Goal: Task Accomplishment & Management: Use online tool/utility

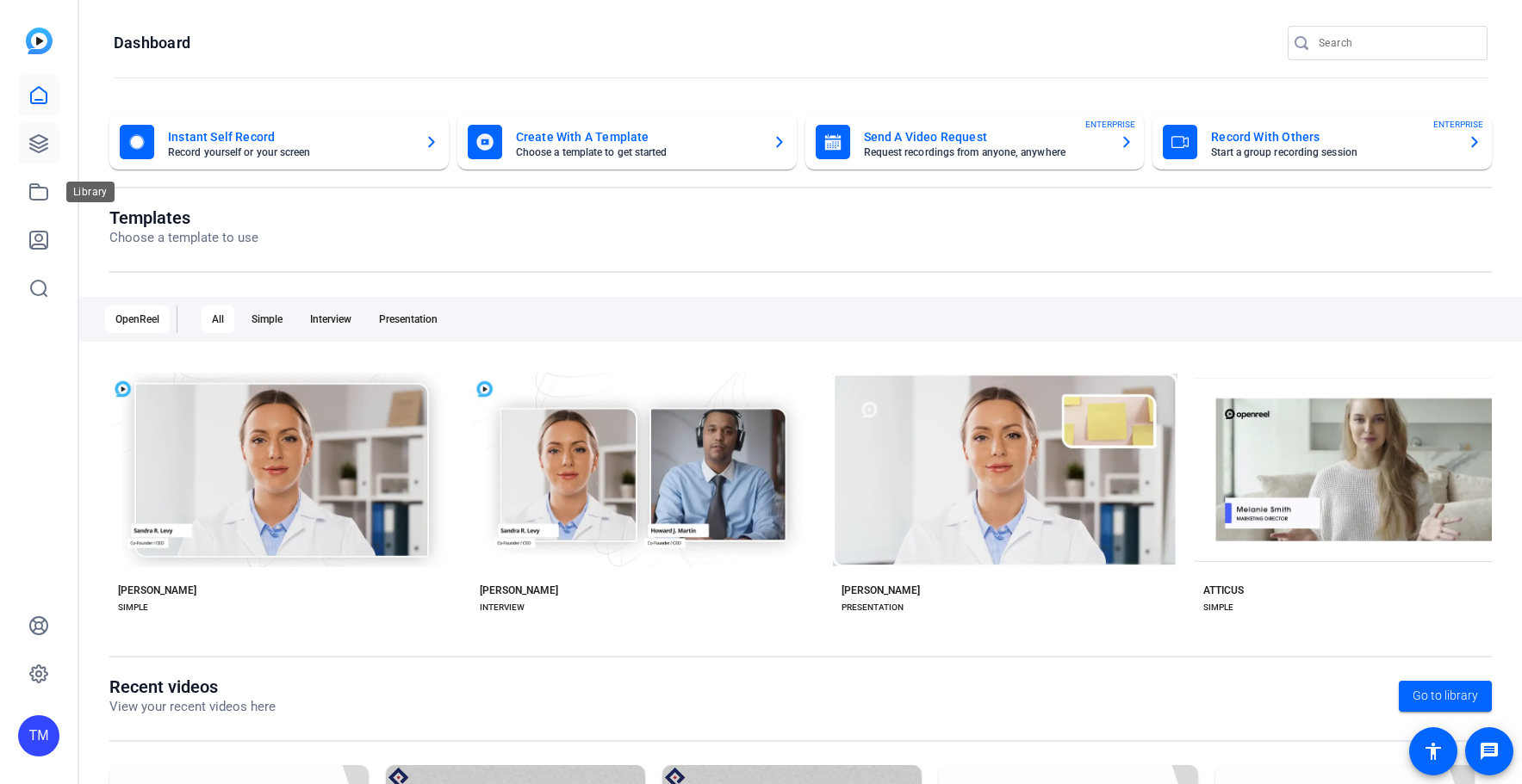
click at [43, 146] on icon at bounding box center [39, 144] width 17 height 17
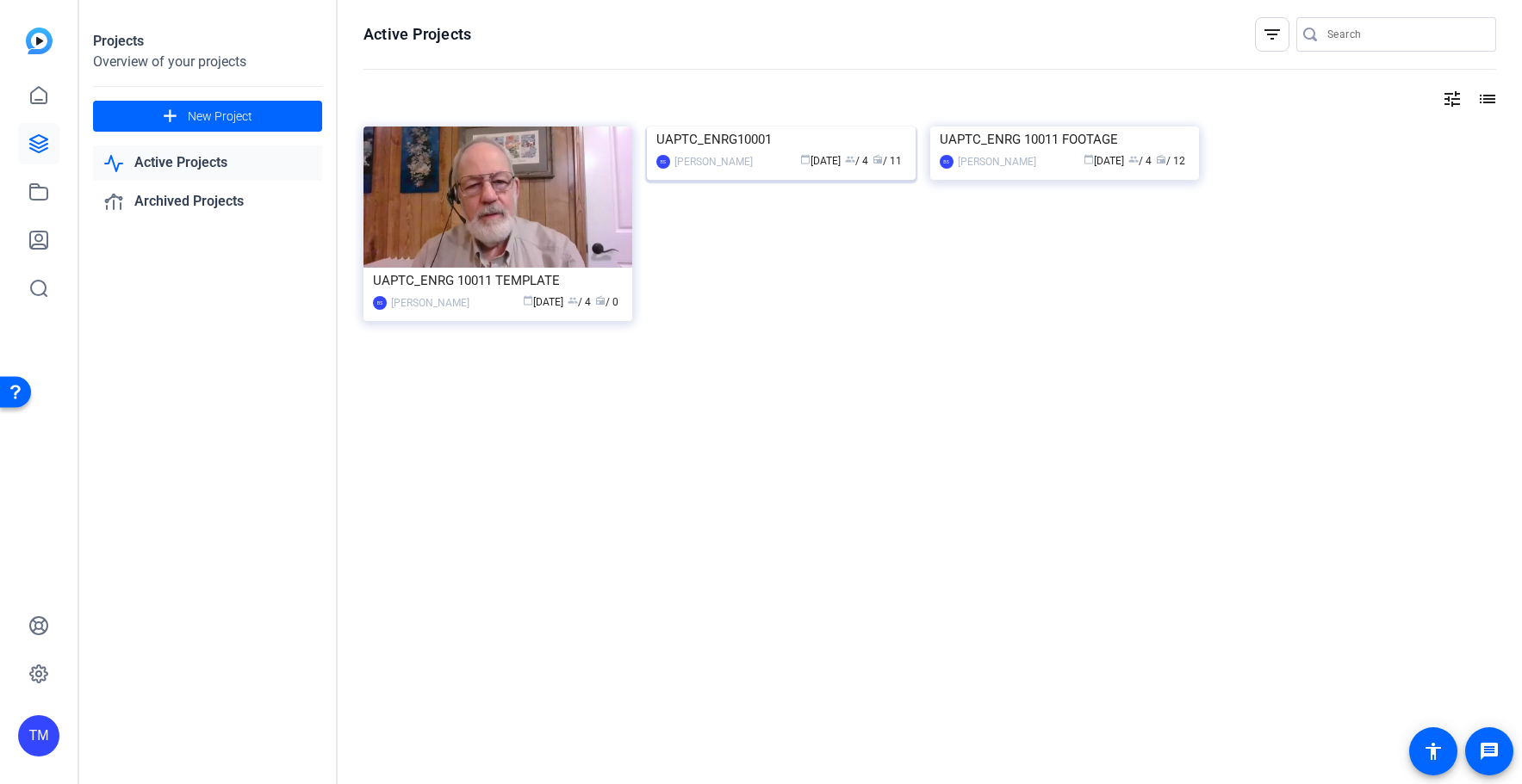
click at [754, 171] on div "BS Bradley Spinsby calendar_today Jul 21 group / 4 radio / 11" at bounding box center [781, 161] width 250 height 18
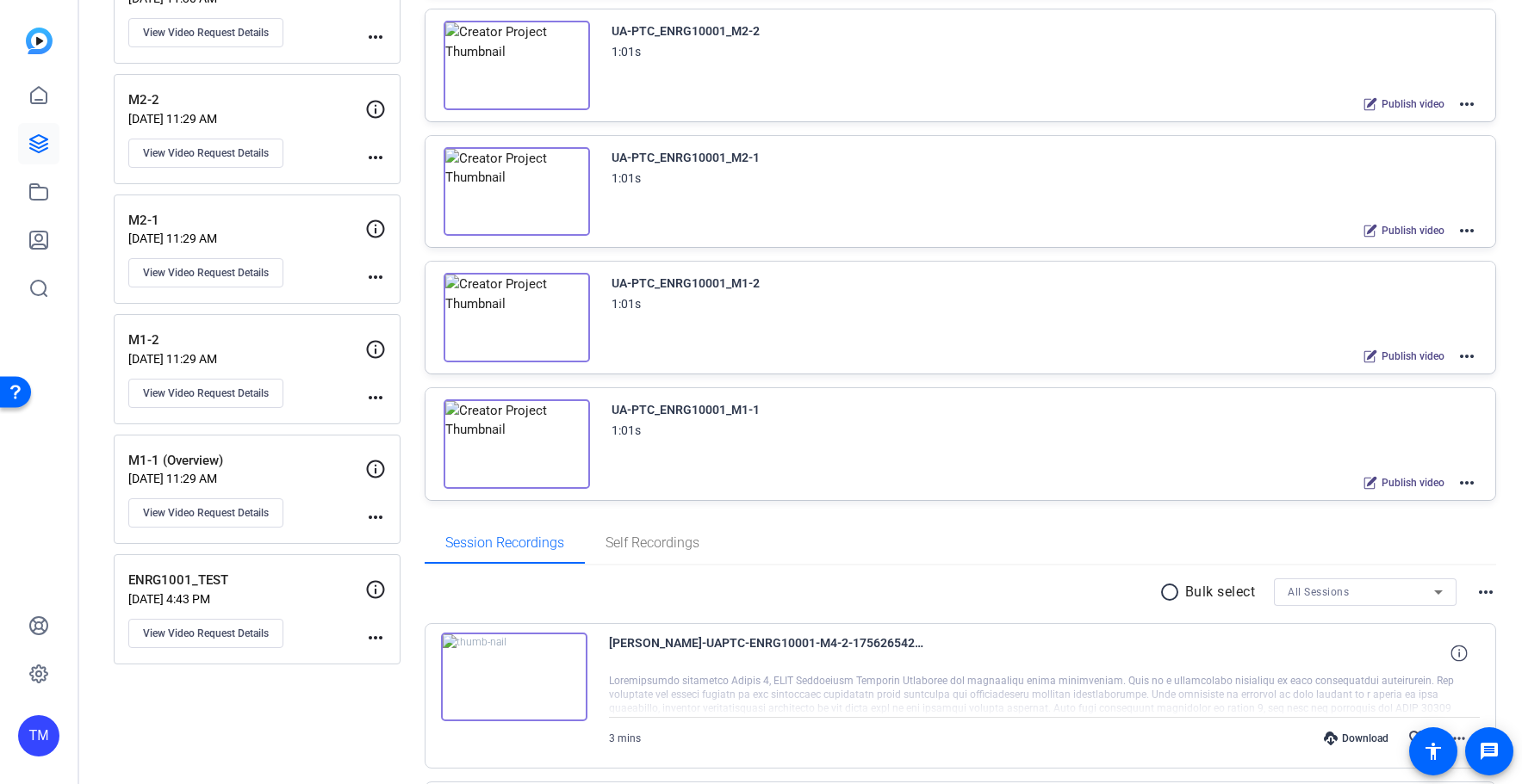
scroll to position [751, 0]
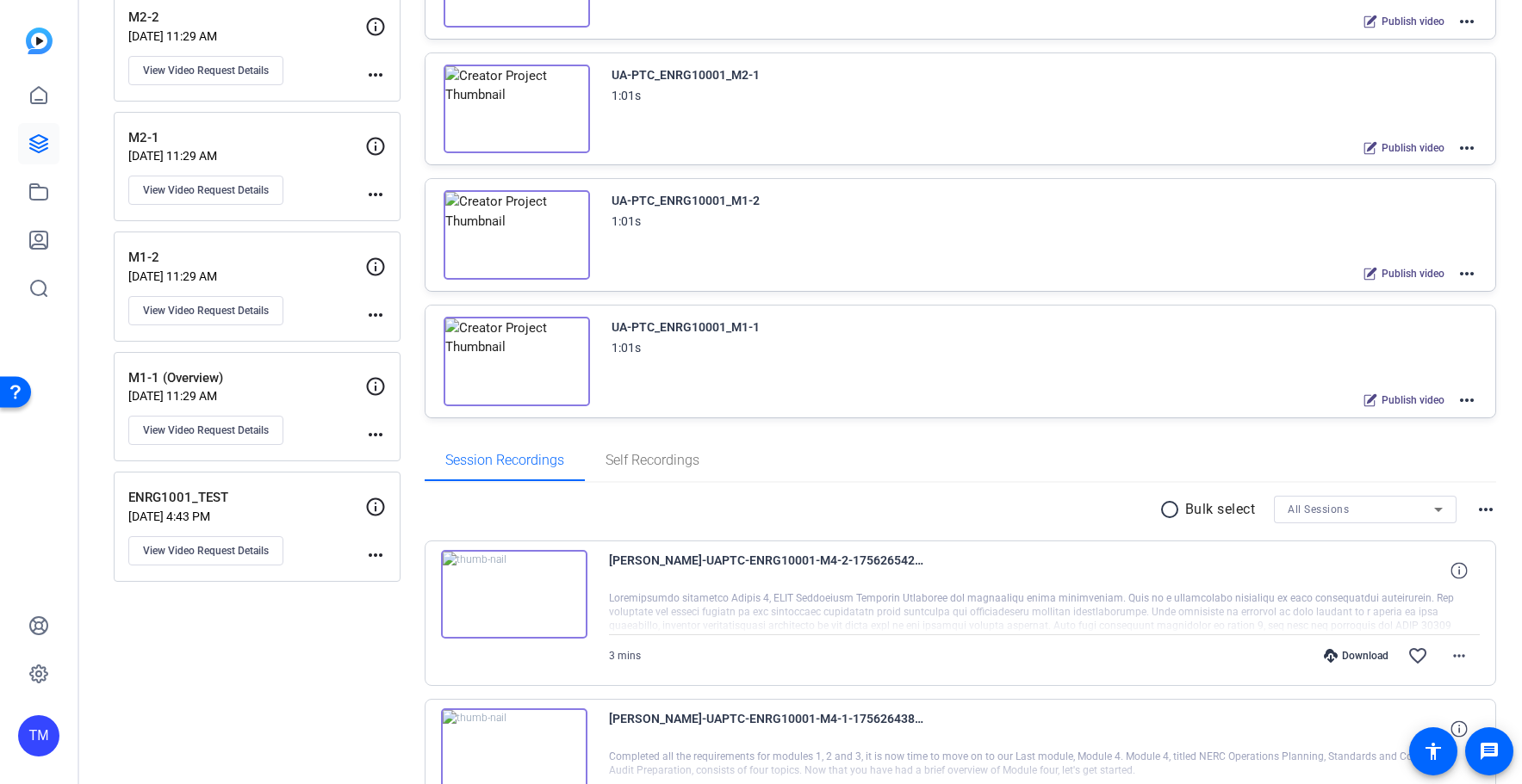
click at [1474, 402] on mat-icon "more_horiz" at bounding box center [1466, 400] width 21 height 21
click at [1428, 421] on span "Edit in Creator" at bounding box center [1404, 421] width 120 height 21
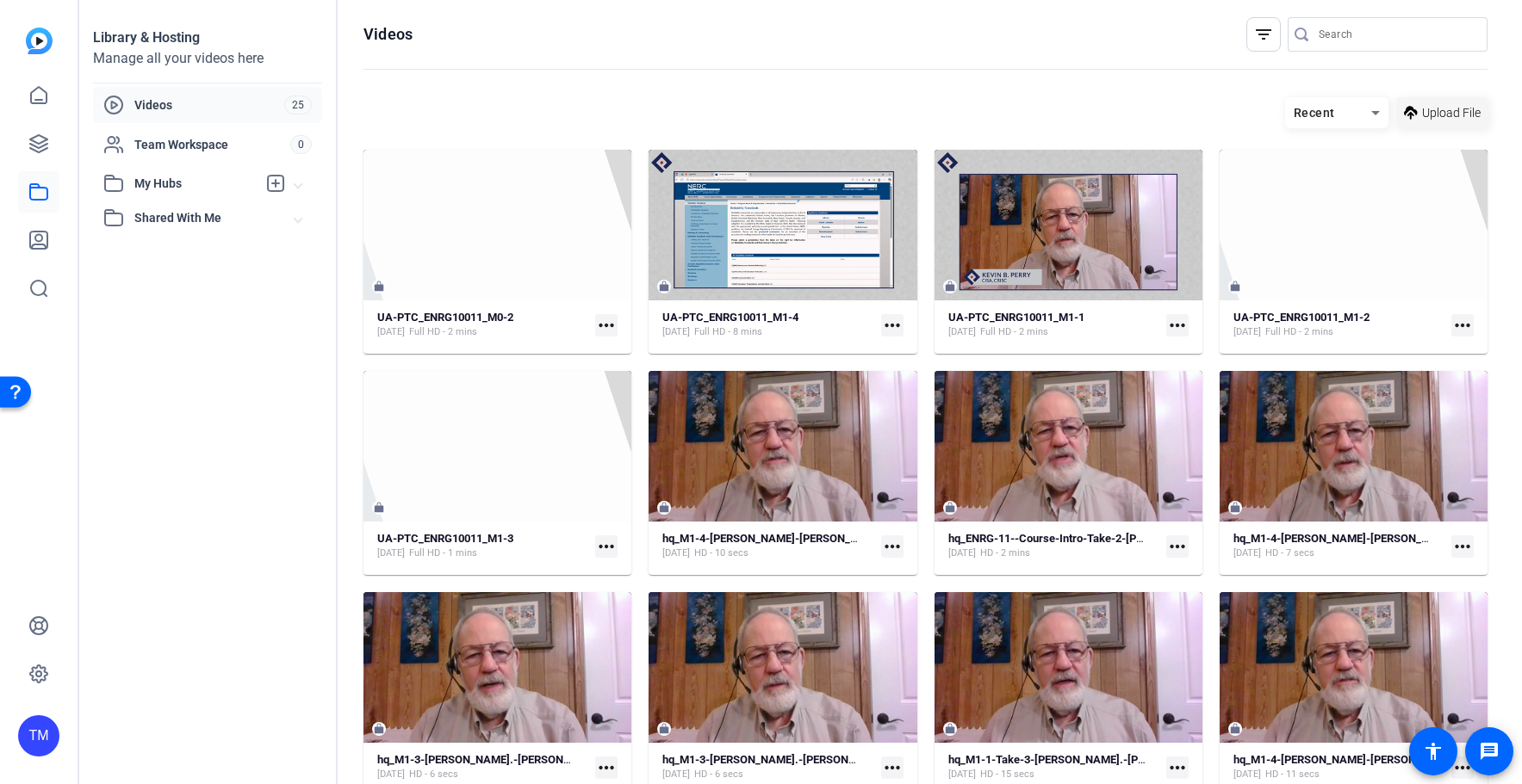
click at [1456, 112] on span "Upload File" at bounding box center [1451, 113] width 58 height 18
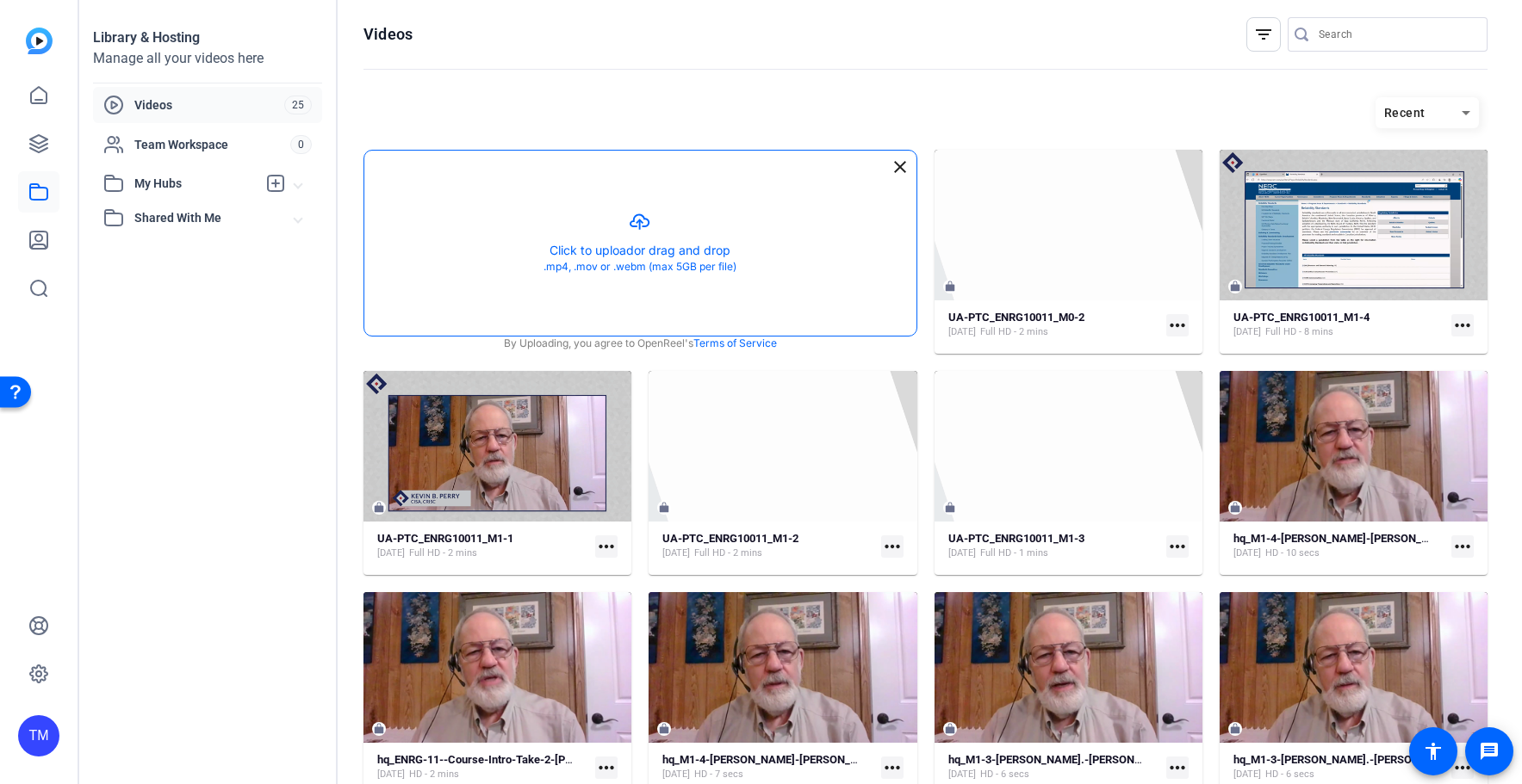
click at [672, 227] on button "button" at bounding box center [640, 243] width 552 height 185
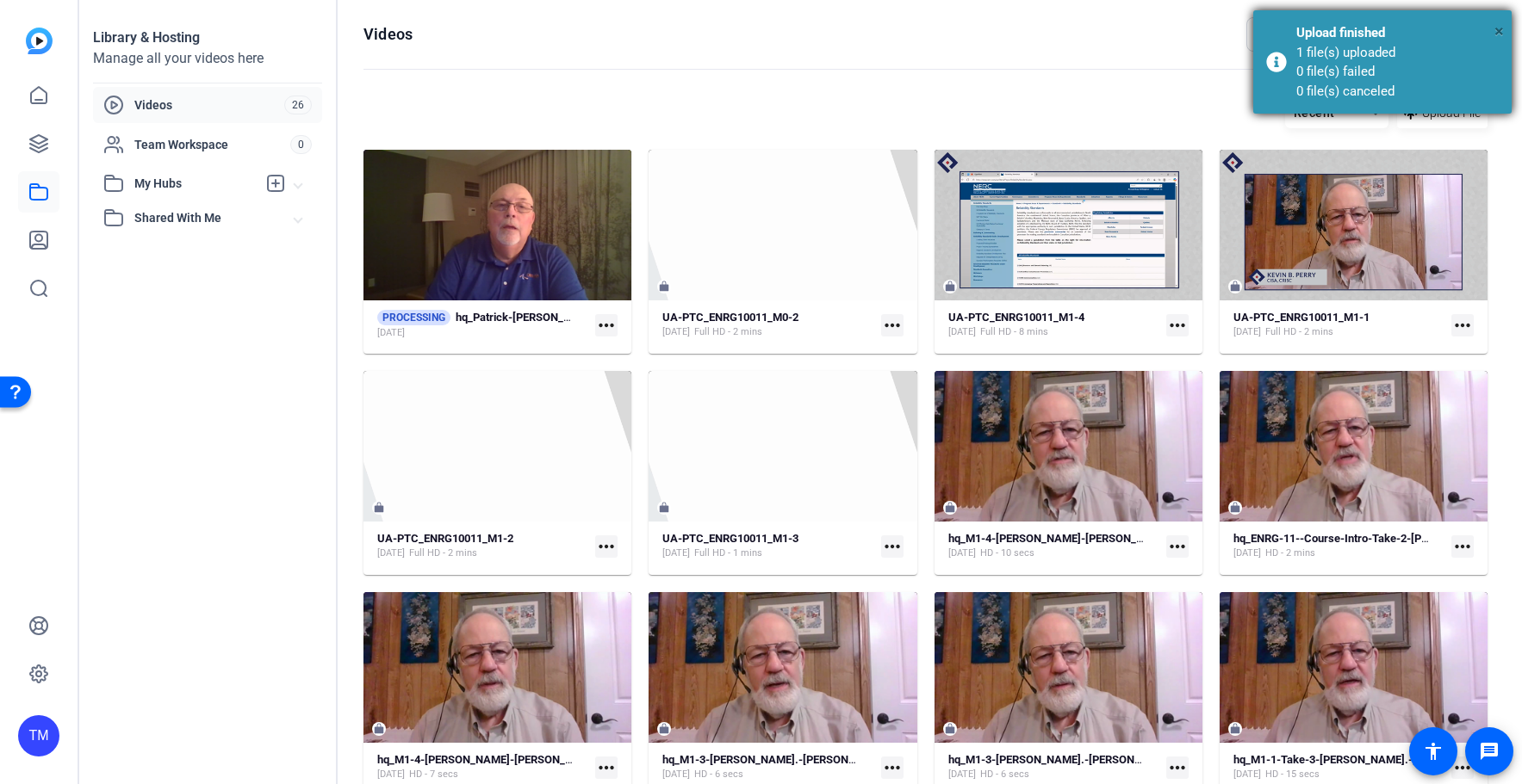
click at [1500, 34] on span "×" at bounding box center [1499, 31] width 10 height 21
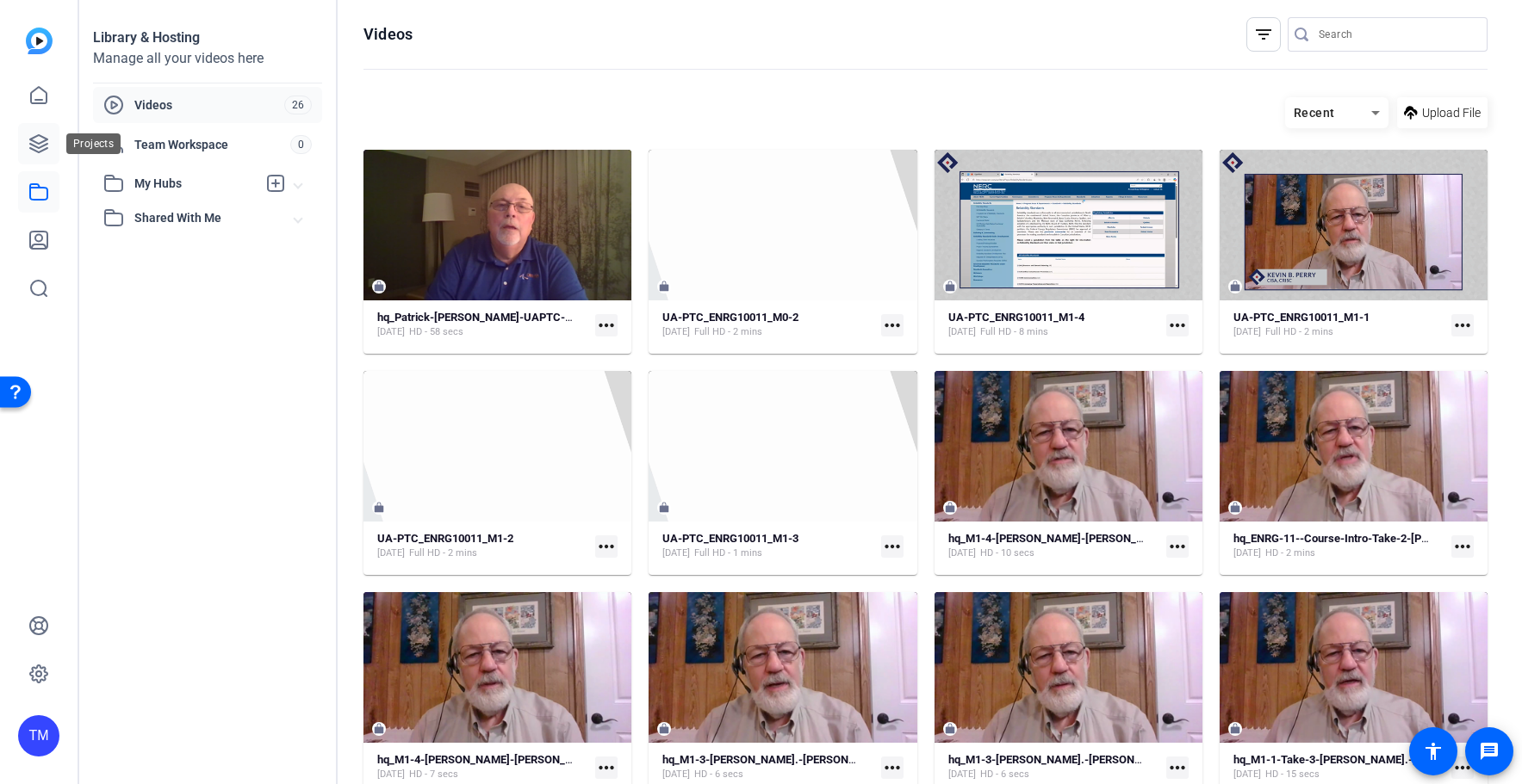
click at [44, 152] on icon at bounding box center [39, 144] width 21 height 21
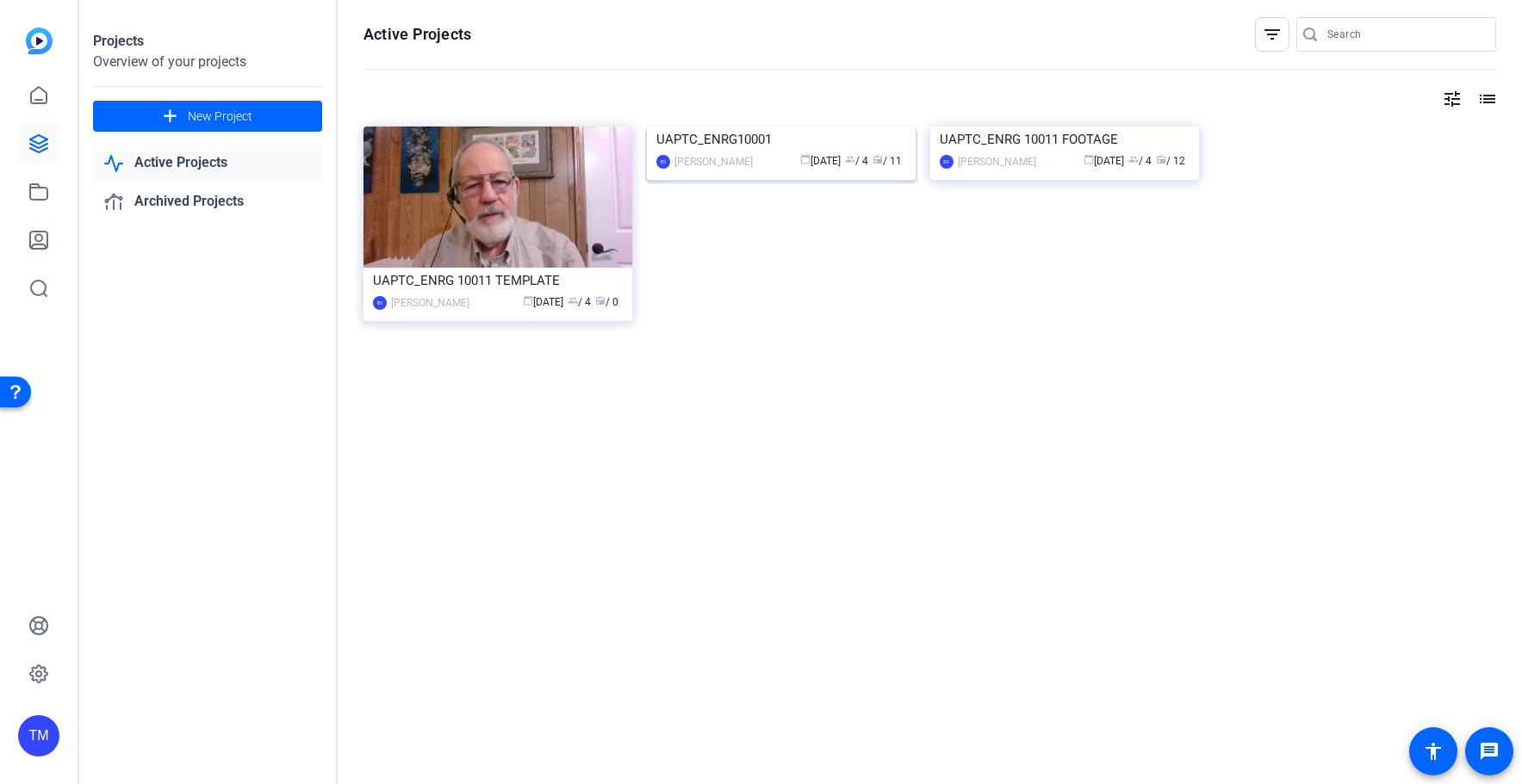
click at [742, 152] on div "UAPTC_ENRG10001" at bounding box center [781, 139] width 250 height 26
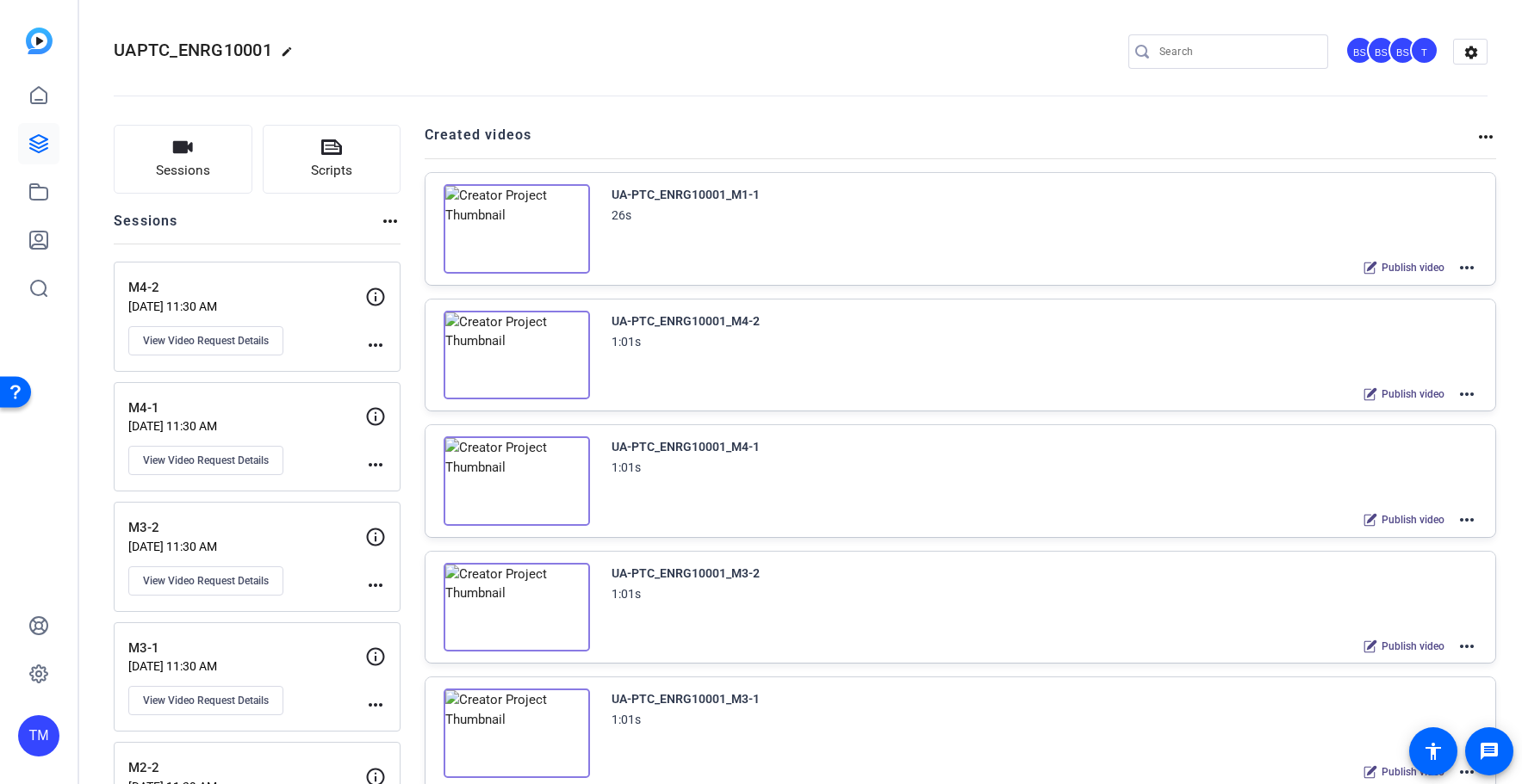
click at [1461, 269] on mat-icon "more_horiz" at bounding box center [1466, 268] width 21 height 21
click at [1440, 287] on span "Edit in Creator" at bounding box center [1404, 289] width 120 height 21
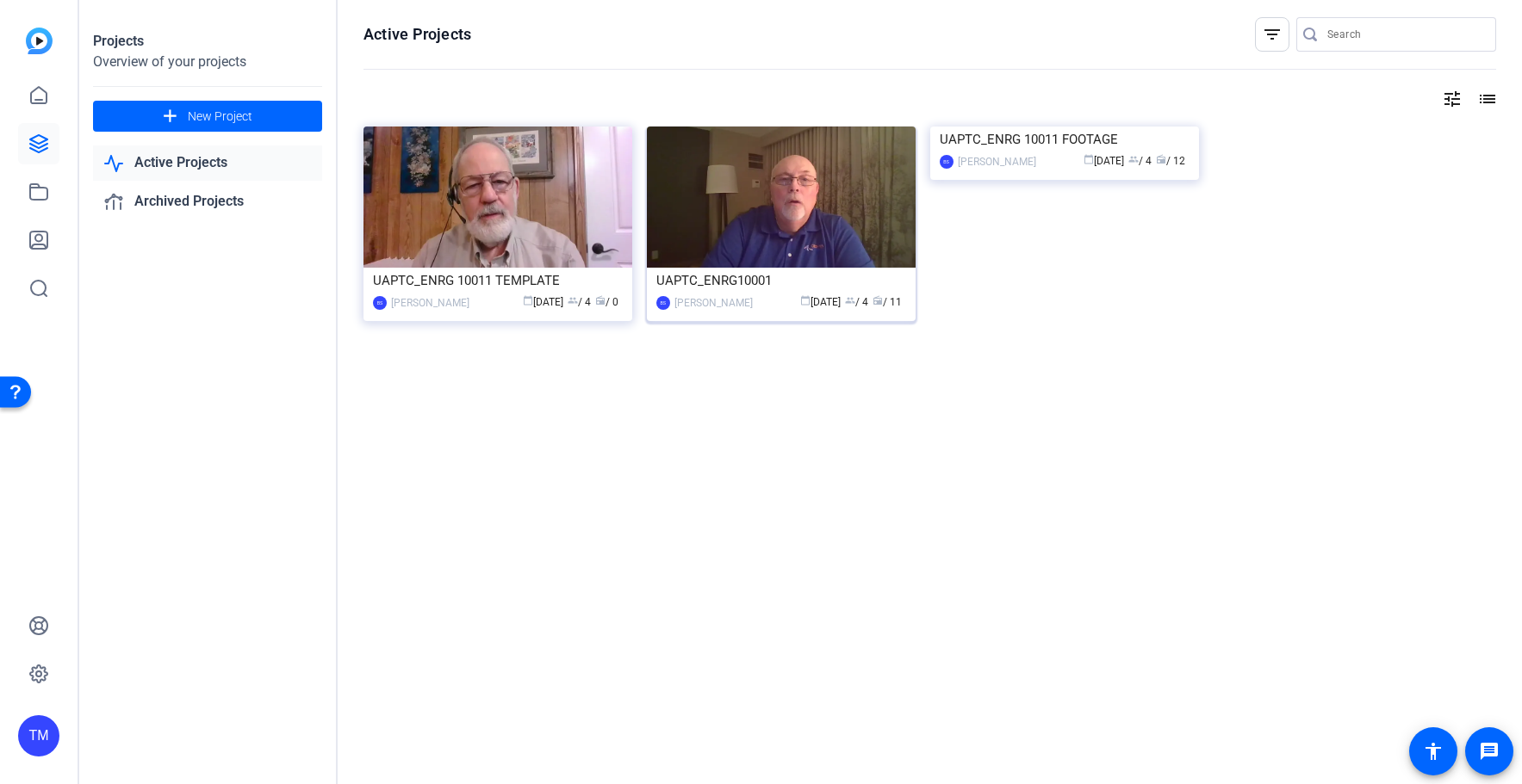
click at [752, 222] on img at bounding box center [781, 197] width 269 height 141
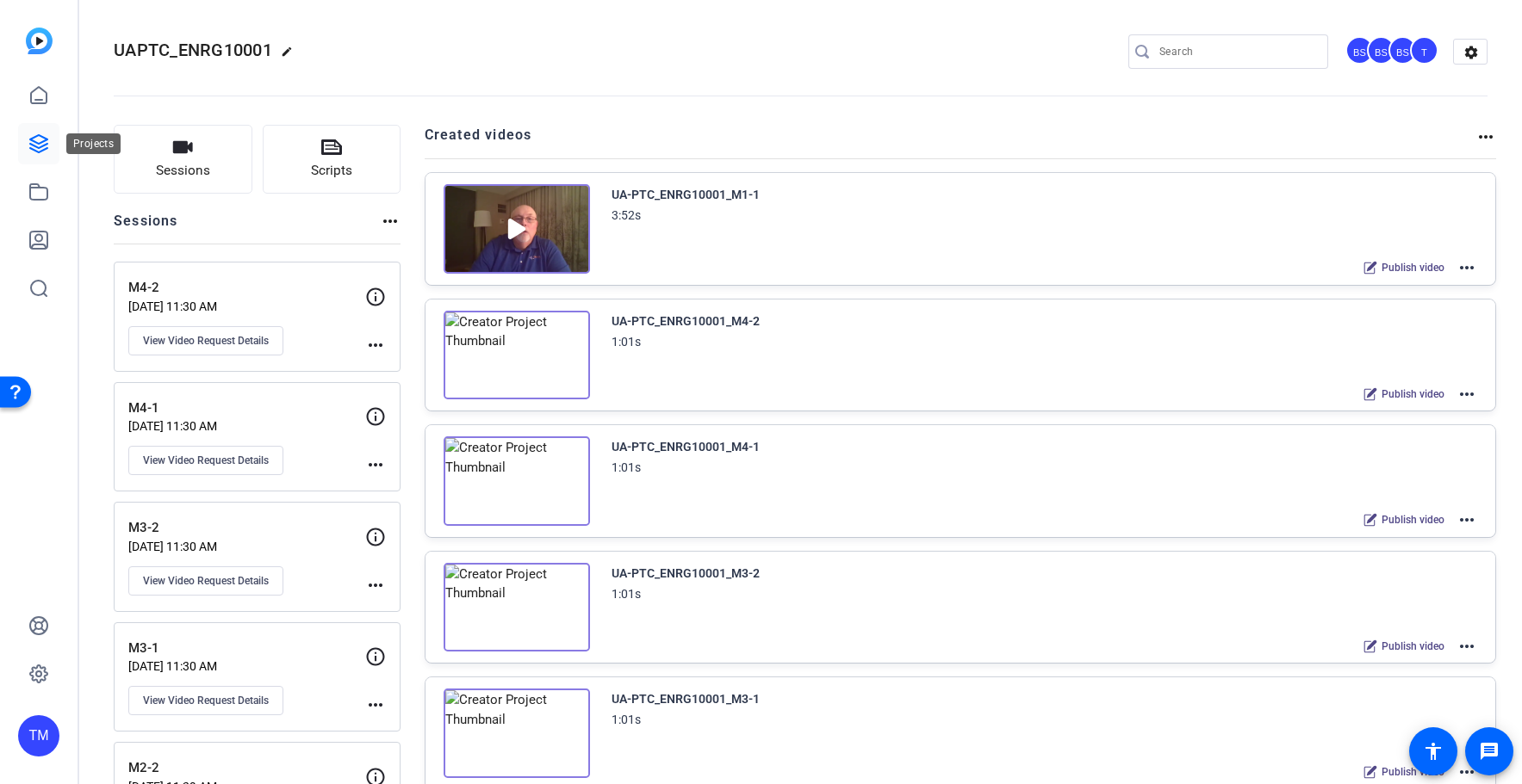
click at [35, 137] on icon at bounding box center [39, 144] width 17 height 17
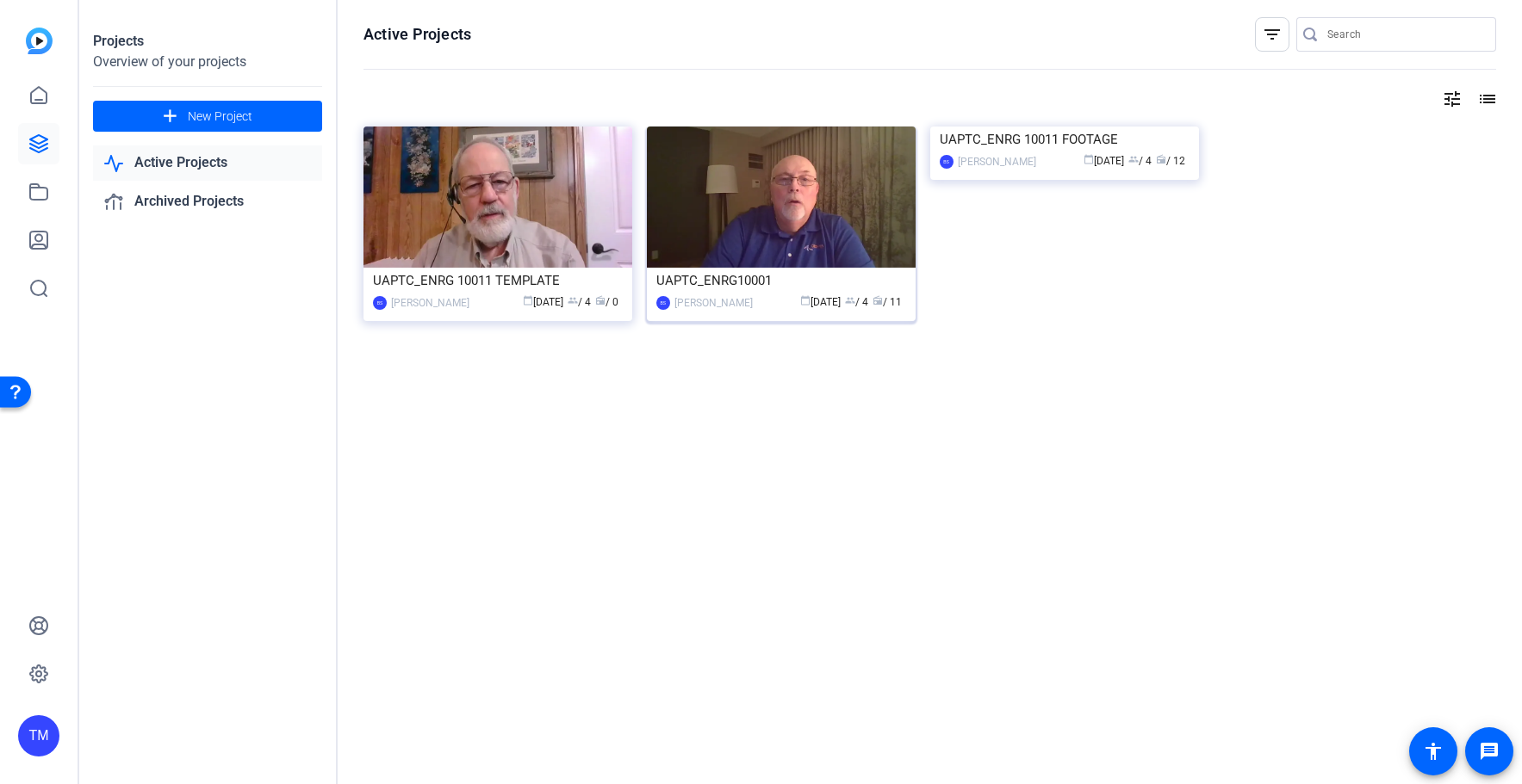
click at [732, 280] on div "UAPTC_ENRG10001" at bounding box center [781, 281] width 250 height 26
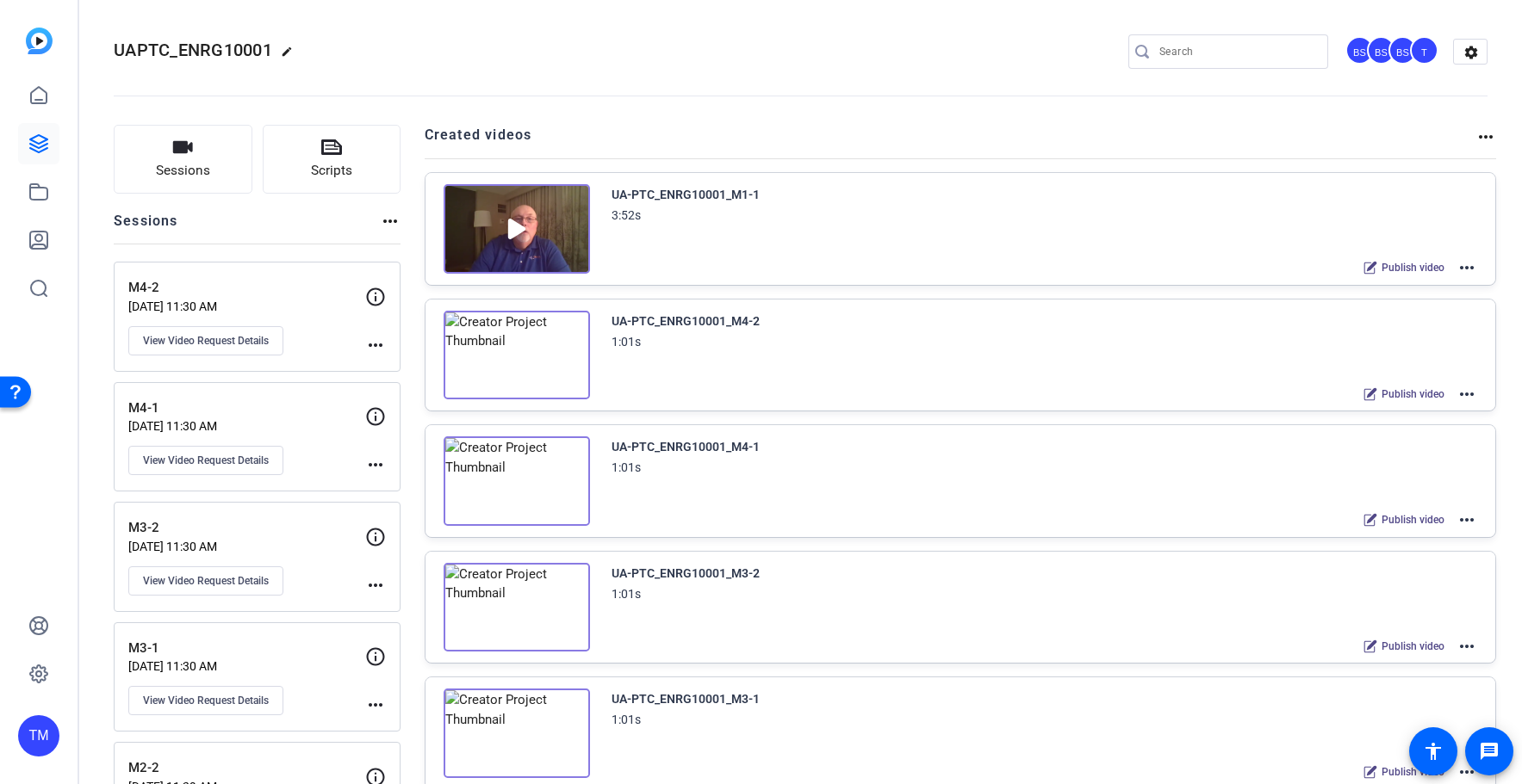
click at [1474, 265] on mat-icon "more_horiz" at bounding box center [1466, 268] width 21 height 21
click at [1418, 288] on span "Edit in Creator" at bounding box center [1404, 289] width 120 height 21
